Goal: Task Accomplishment & Management: Use online tool/utility

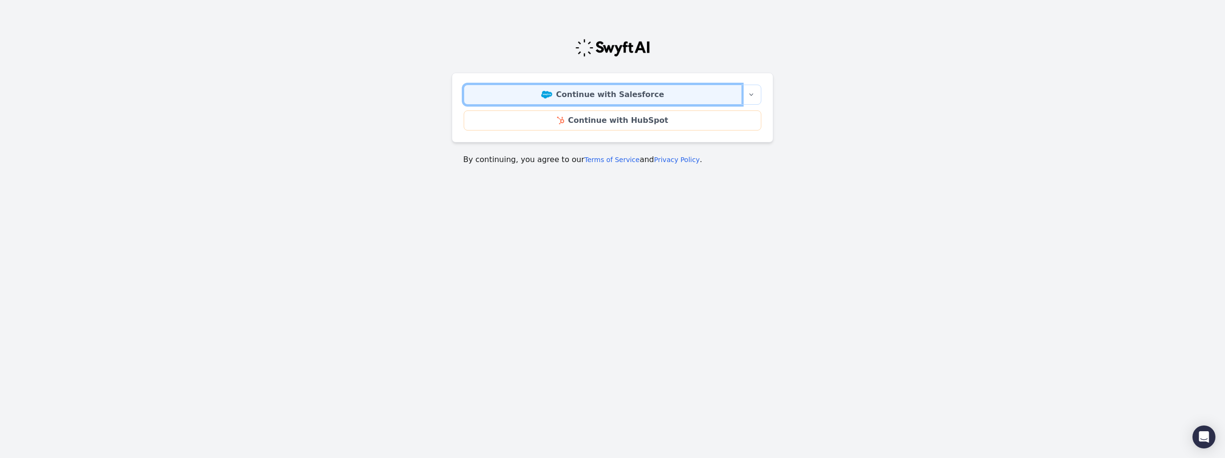
click at [613, 94] on link "Continue with Salesforce" at bounding box center [603, 95] width 278 height 20
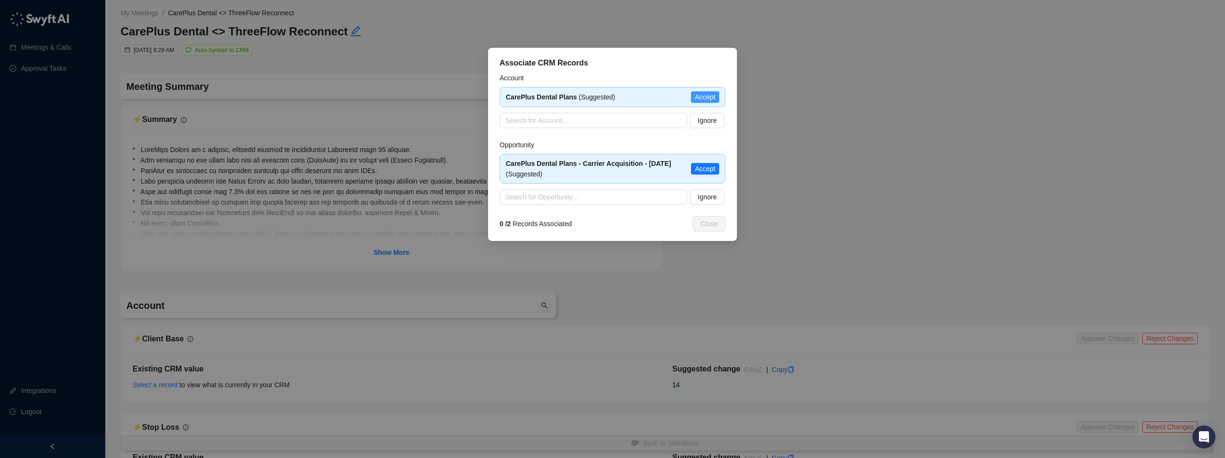
click at [709, 98] on span "Accept" at bounding box center [705, 97] width 21 height 11
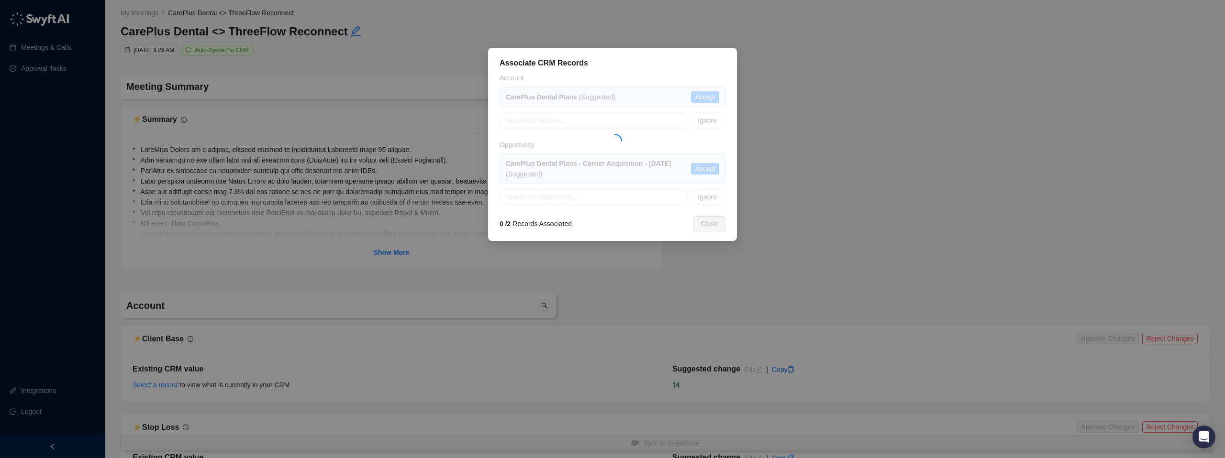
type textarea "**********"
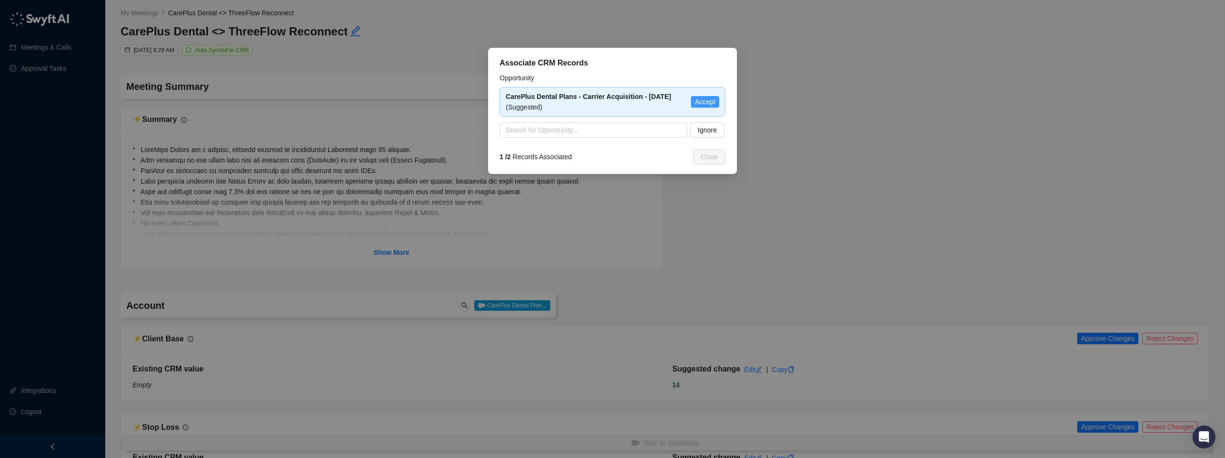
click at [701, 104] on span "Accept" at bounding box center [705, 102] width 21 height 11
type textarea "**********"
type input "**********"
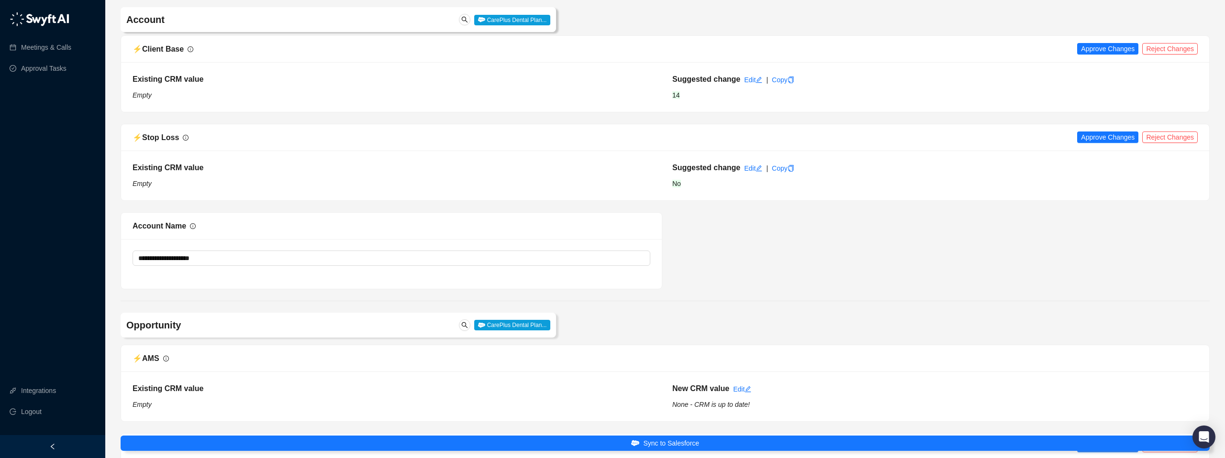
scroll to position [291, 0]
click at [1165, 47] on span "Reject Changes" at bounding box center [1170, 47] width 48 height 11
click at [1171, 134] on span "Reject Changes" at bounding box center [1170, 136] width 48 height 11
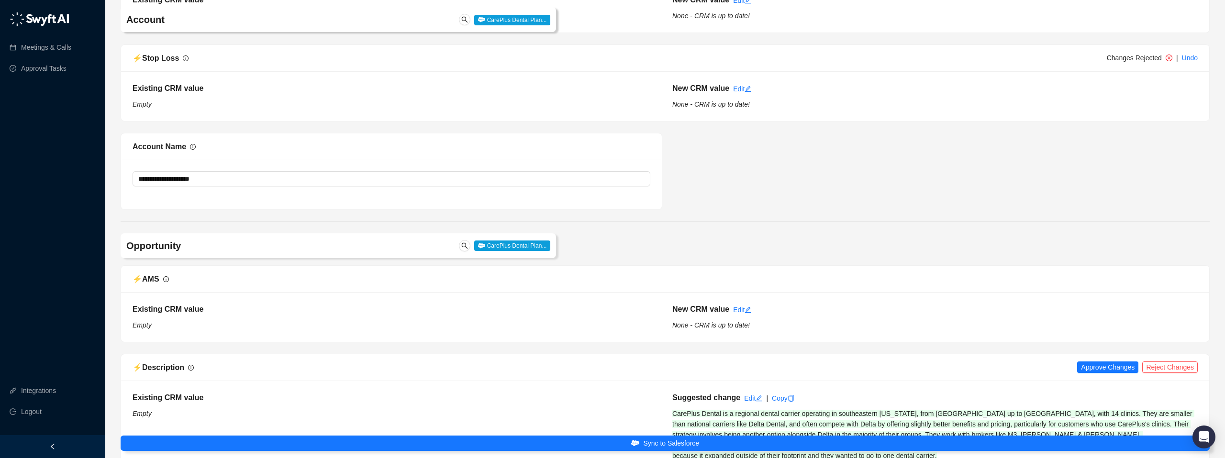
scroll to position [449, 0]
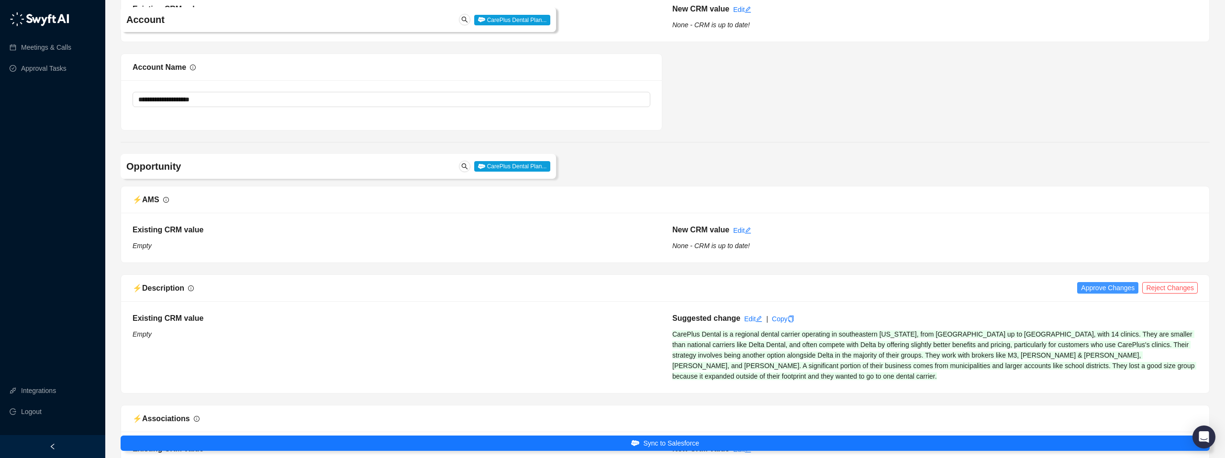
click at [1087, 288] on span "Approve Changes" at bounding box center [1108, 288] width 54 height 11
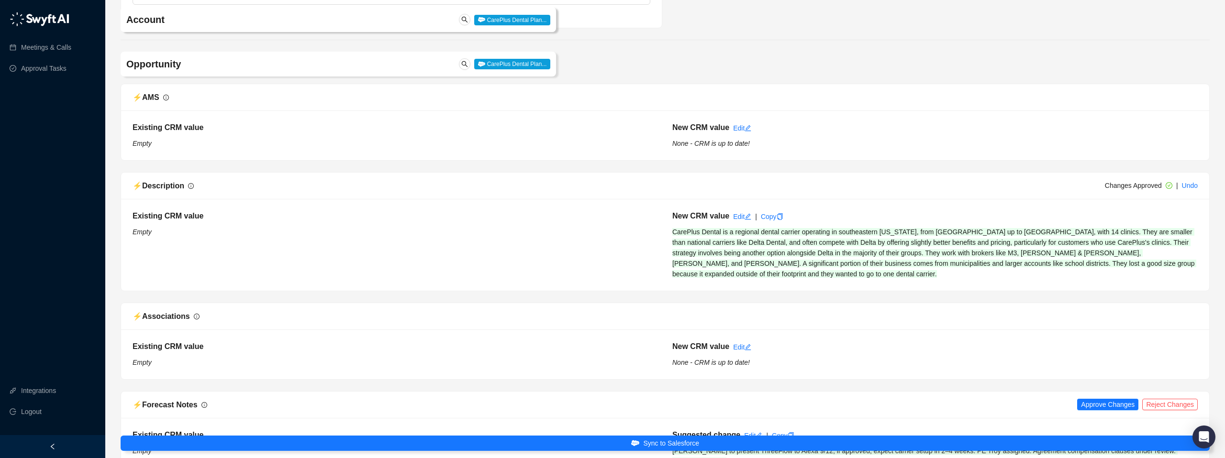
scroll to position [628, 0]
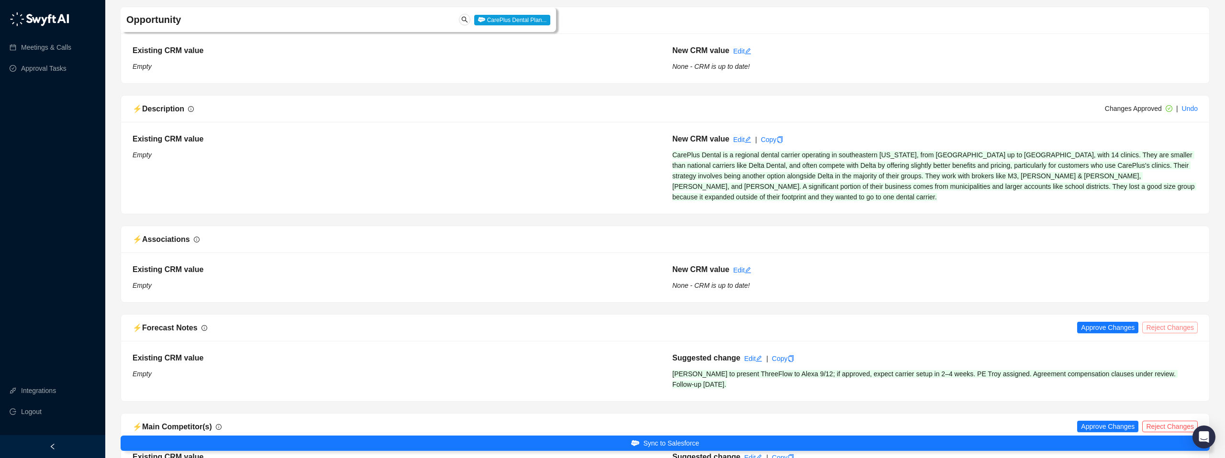
click at [1162, 325] on span "Reject Changes" at bounding box center [1170, 327] width 48 height 11
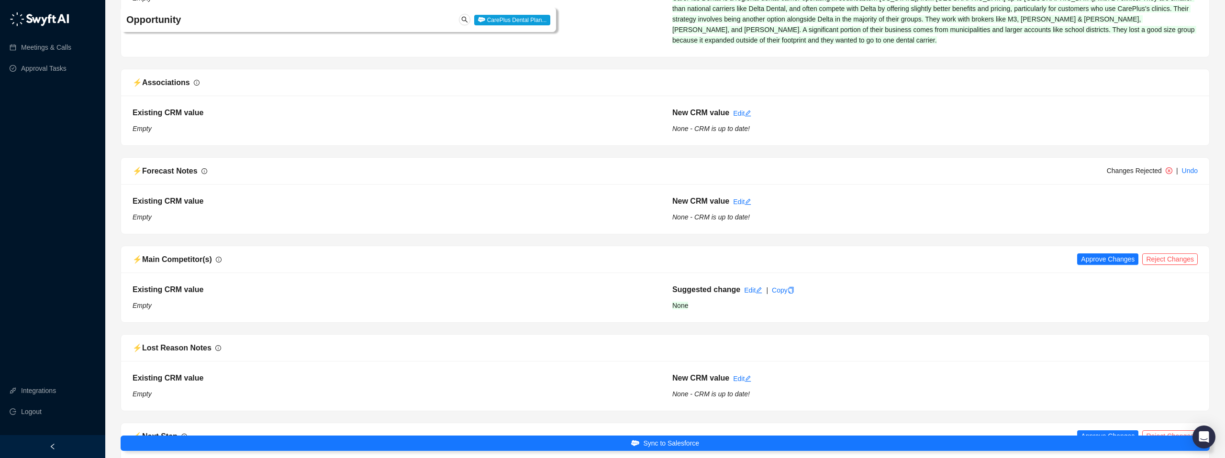
scroll to position [898, 0]
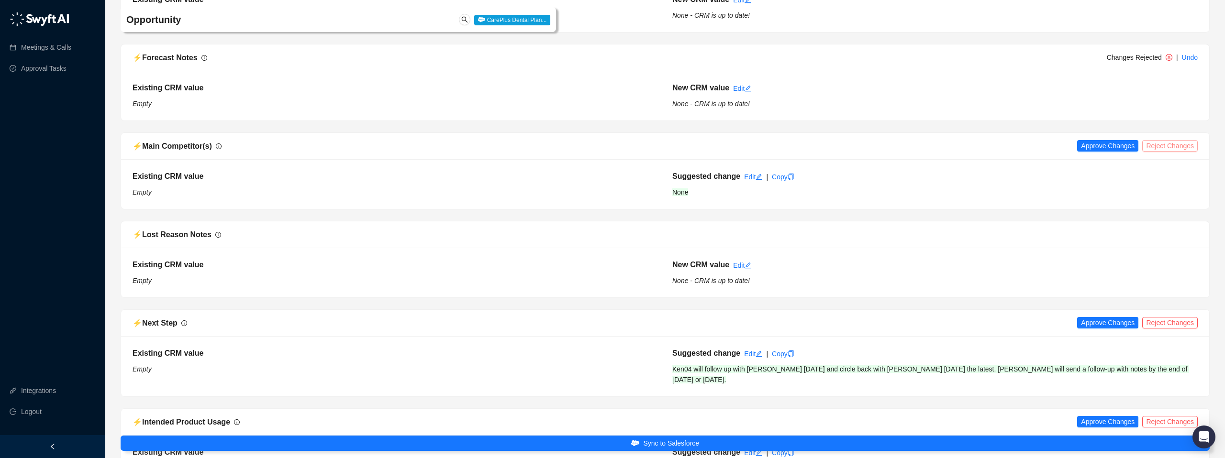
click at [1170, 146] on span "Reject Changes" at bounding box center [1170, 146] width 48 height 11
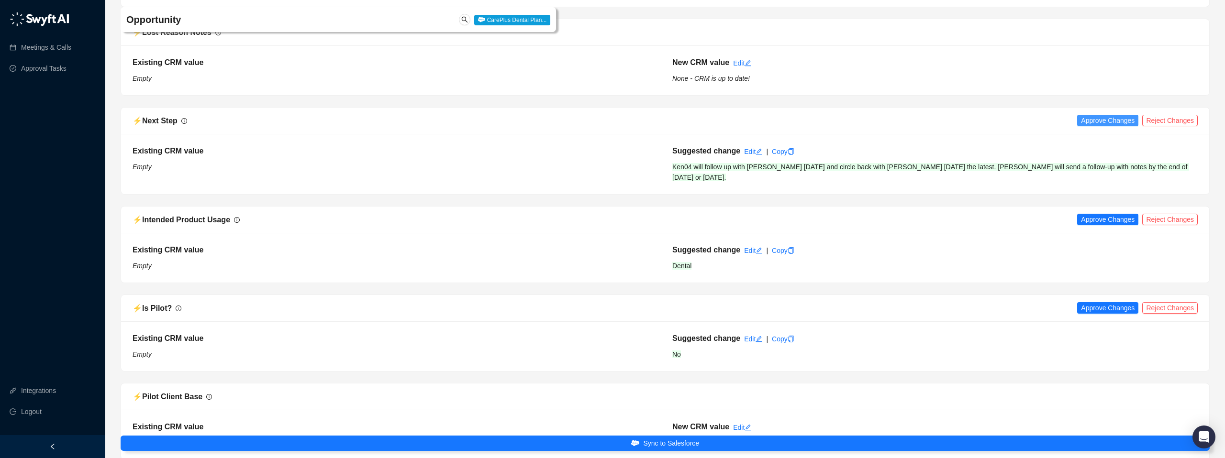
scroll to position [1181, 0]
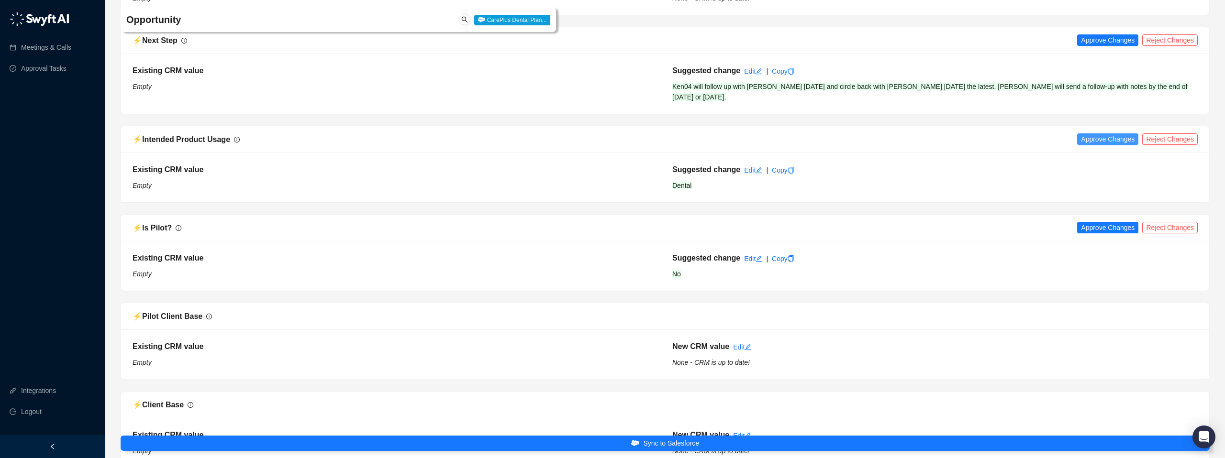
click at [1093, 139] on span "Approve Changes" at bounding box center [1108, 139] width 54 height 11
click at [1088, 230] on span "Approve Changes" at bounding box center [1108, 227] width 54 height 11
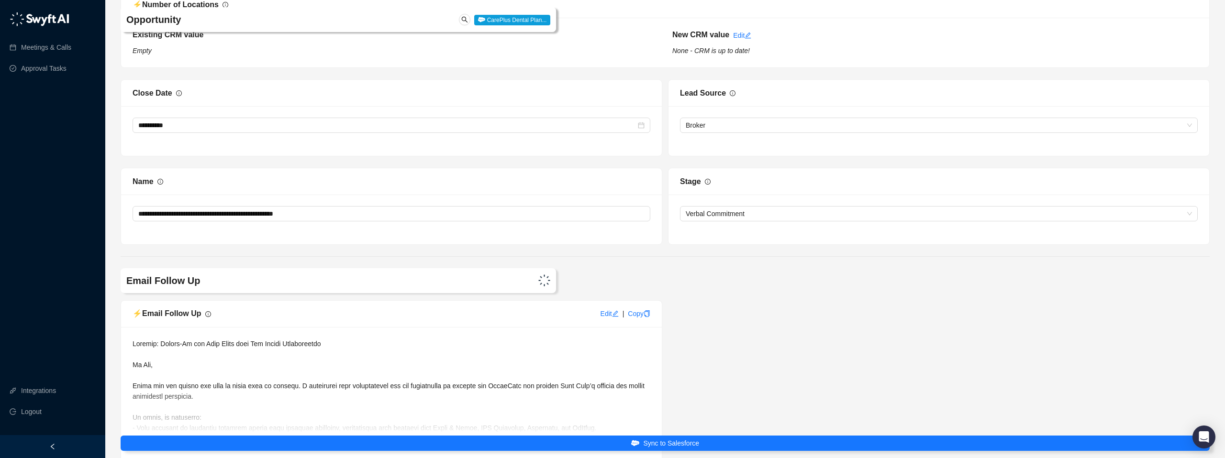
scroll to position [1769, 0]
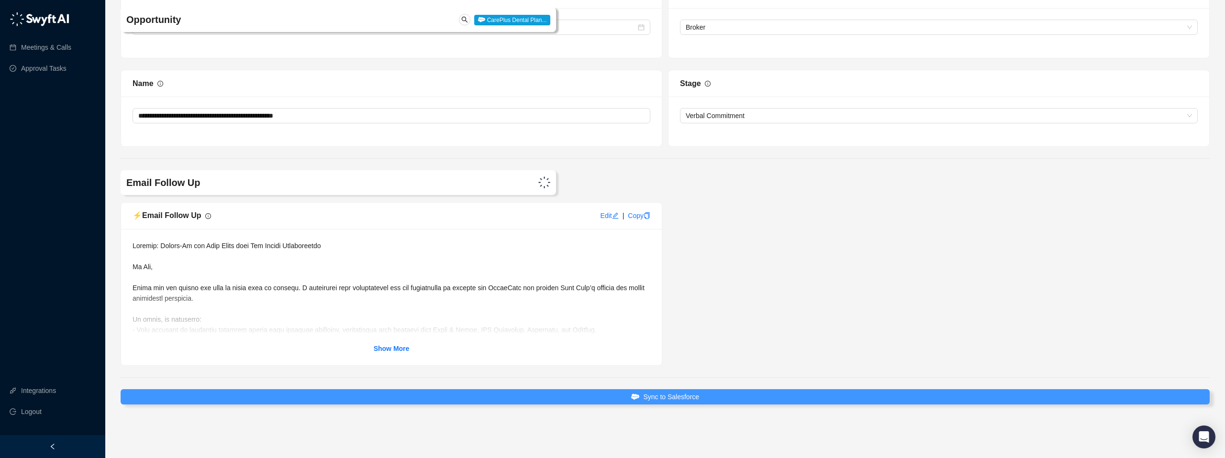
click at [667, 398] on span "Sync to Salesforce" at bounding box center [671, 397] width 56 height 11
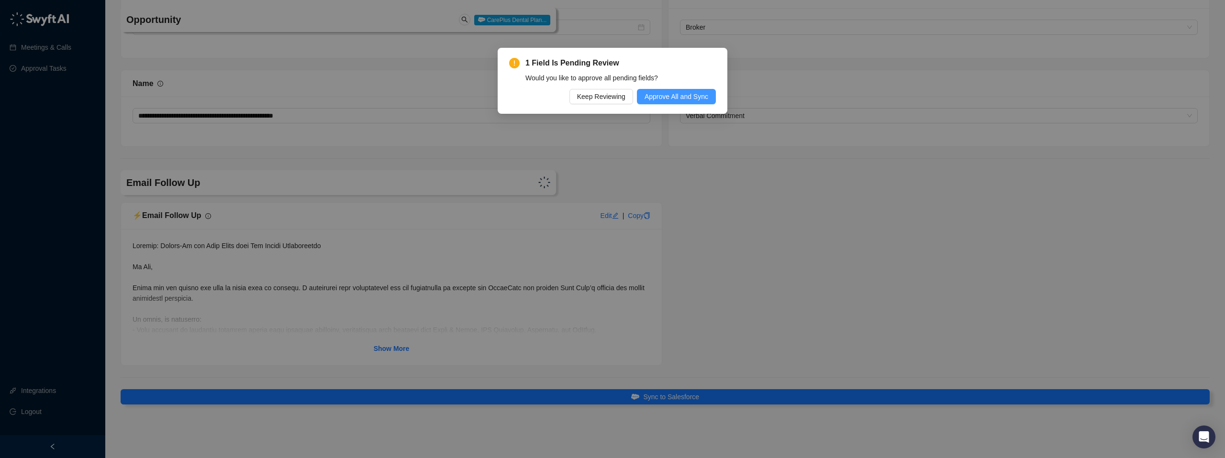
click at [664, 93] on span "Approve All and Sync" at bounding box center [676, 96] width 64 height 11
